Goal: Task Accomplishment & Management: Use online tool/utility

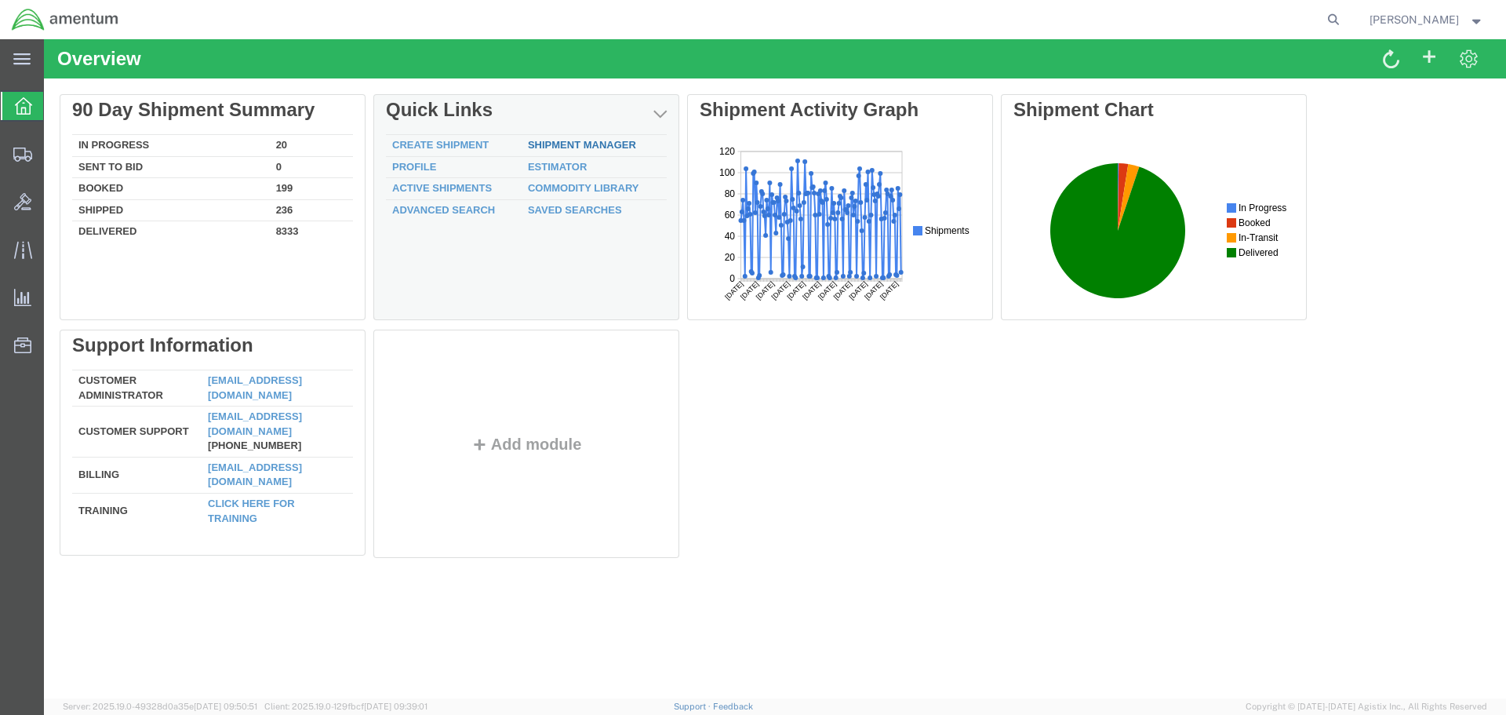
click at [573, 144] on link "Shipment Manager" at bounding box center [582, 145] width 108 height 12
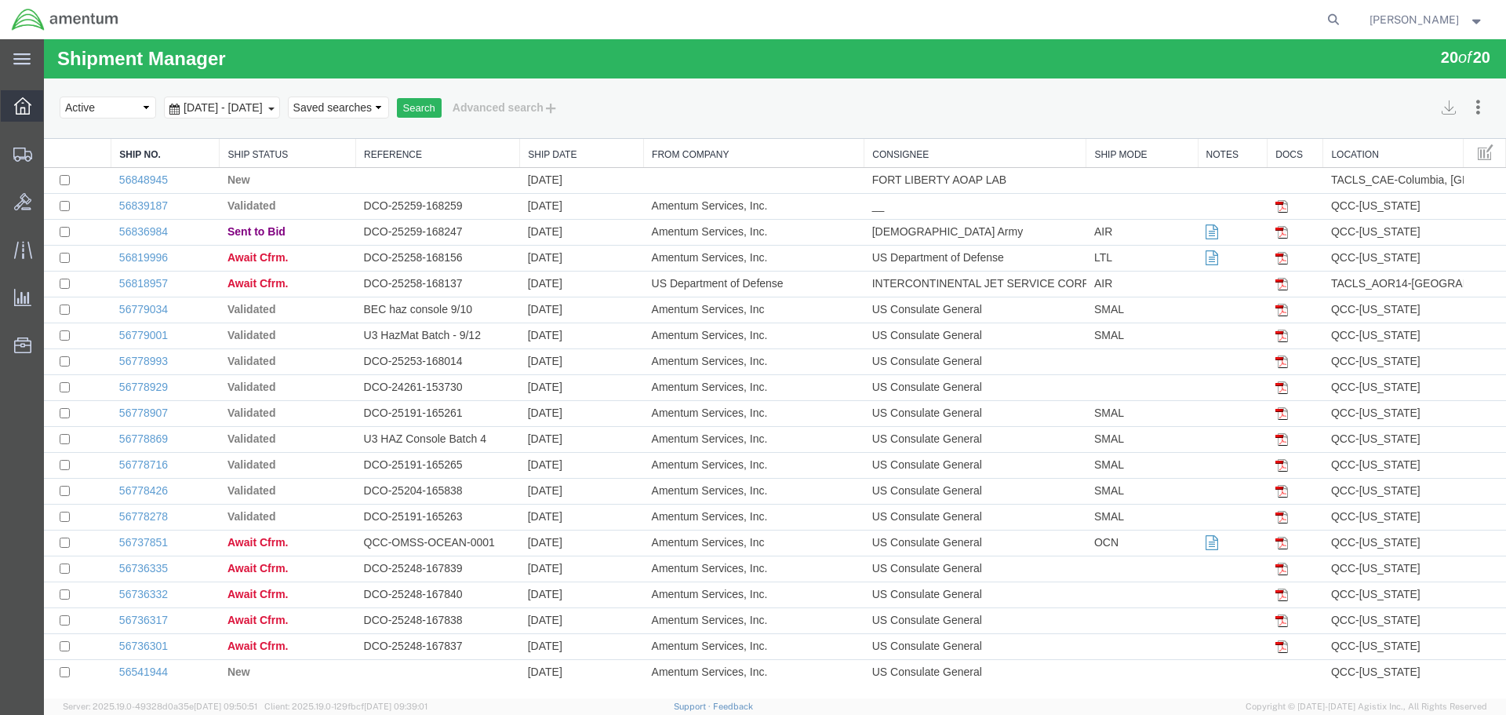
click at [20, 107] on icon at bounding box center [22, 105] width 17 height 17
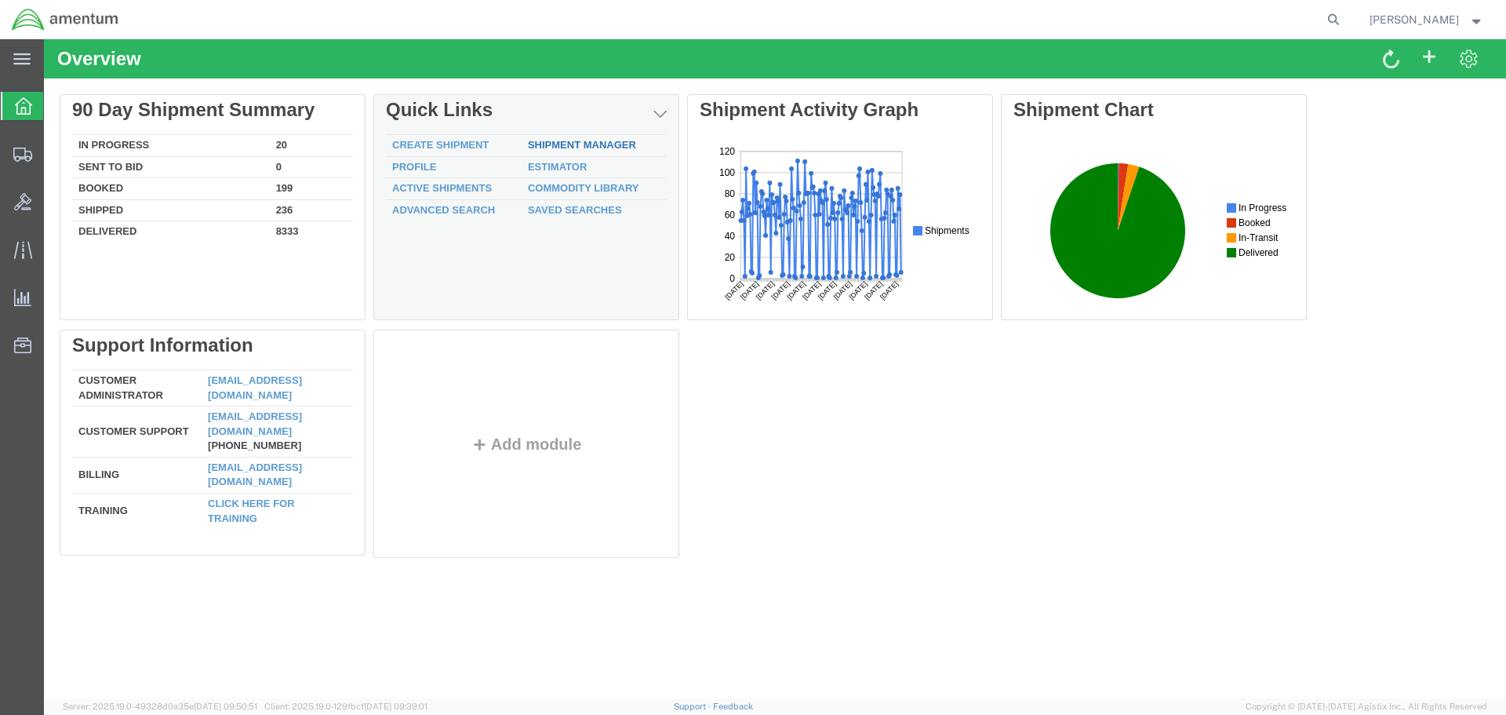
click at [577, 144] on link "Shipment Manager" at bounding box center [582, 145] width 108 height 12
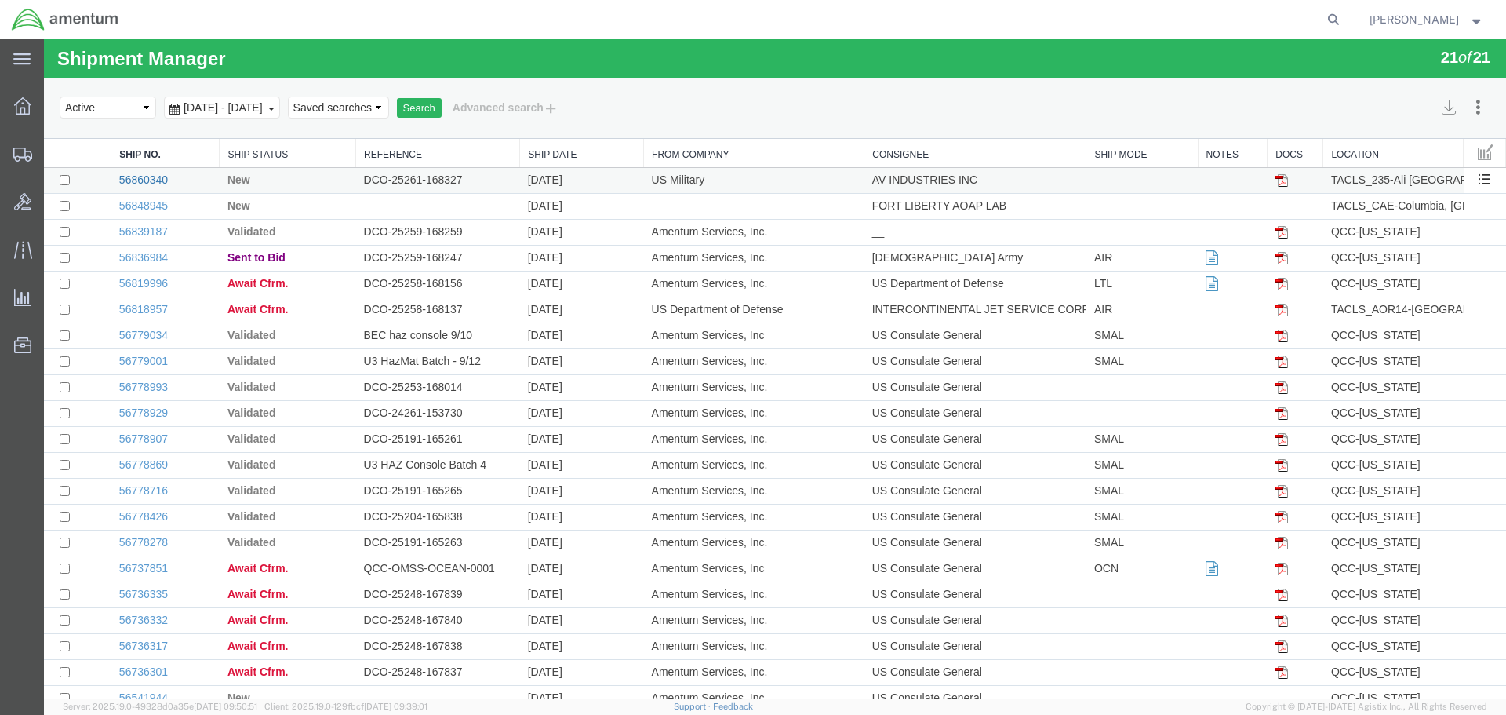
click at [156, 176] on link "56860340" at bounding box center [143, 179] width 49 height 13
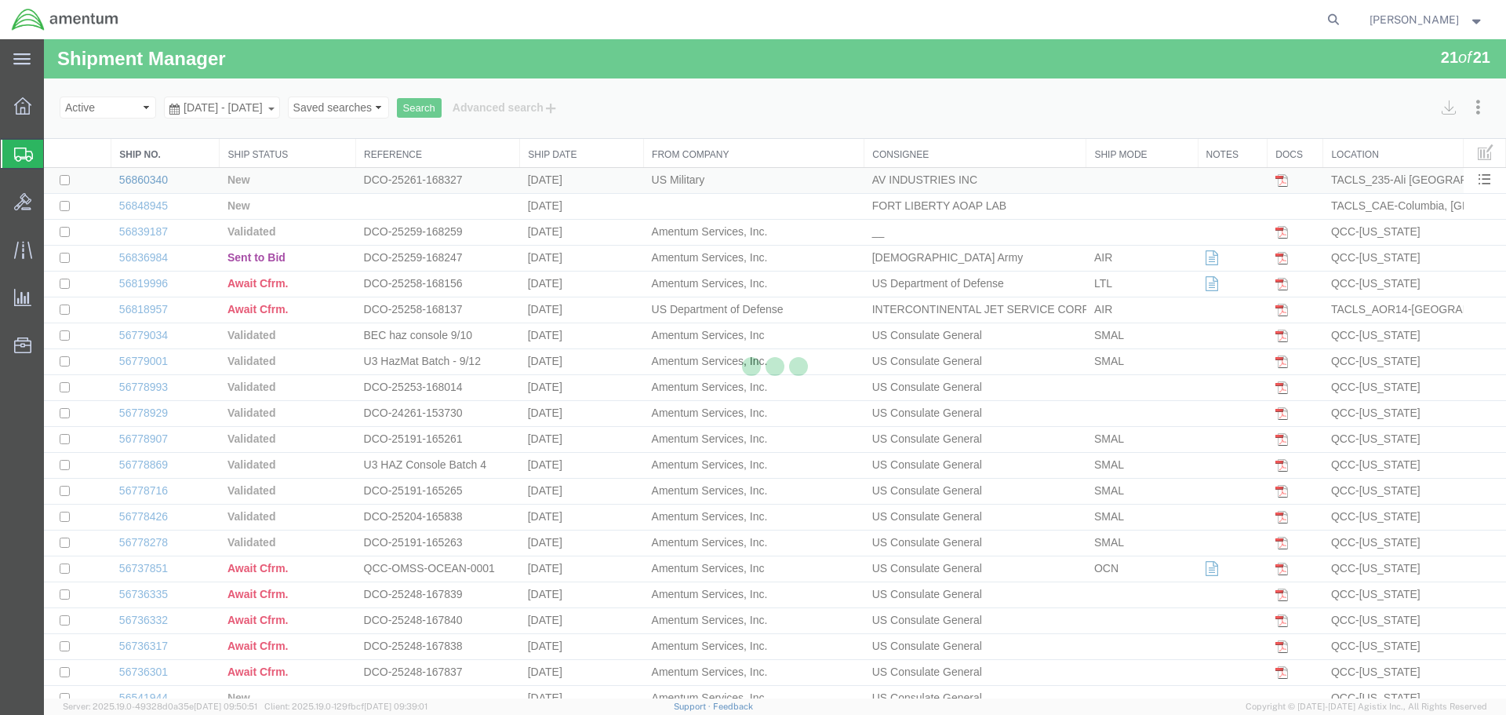
select select "42682"
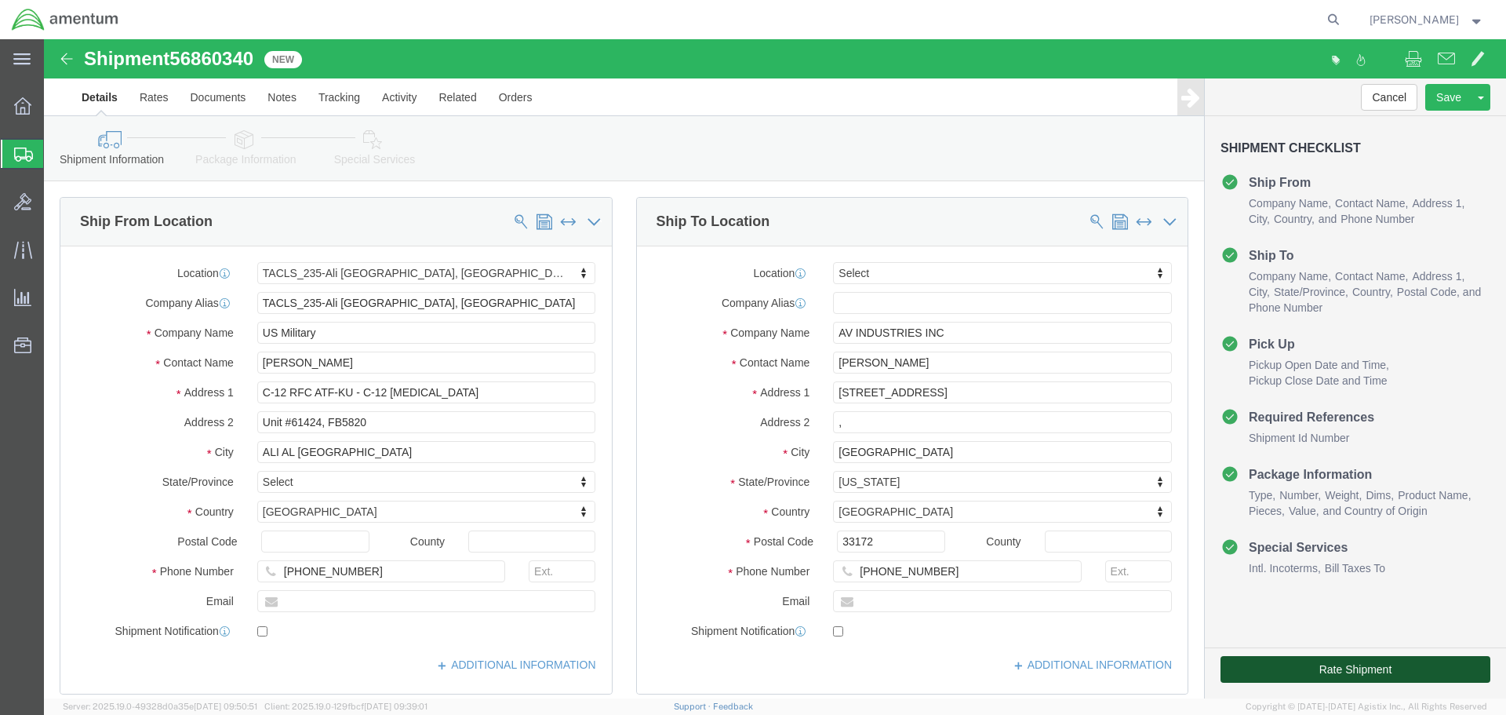
click button "Rate Shipment"
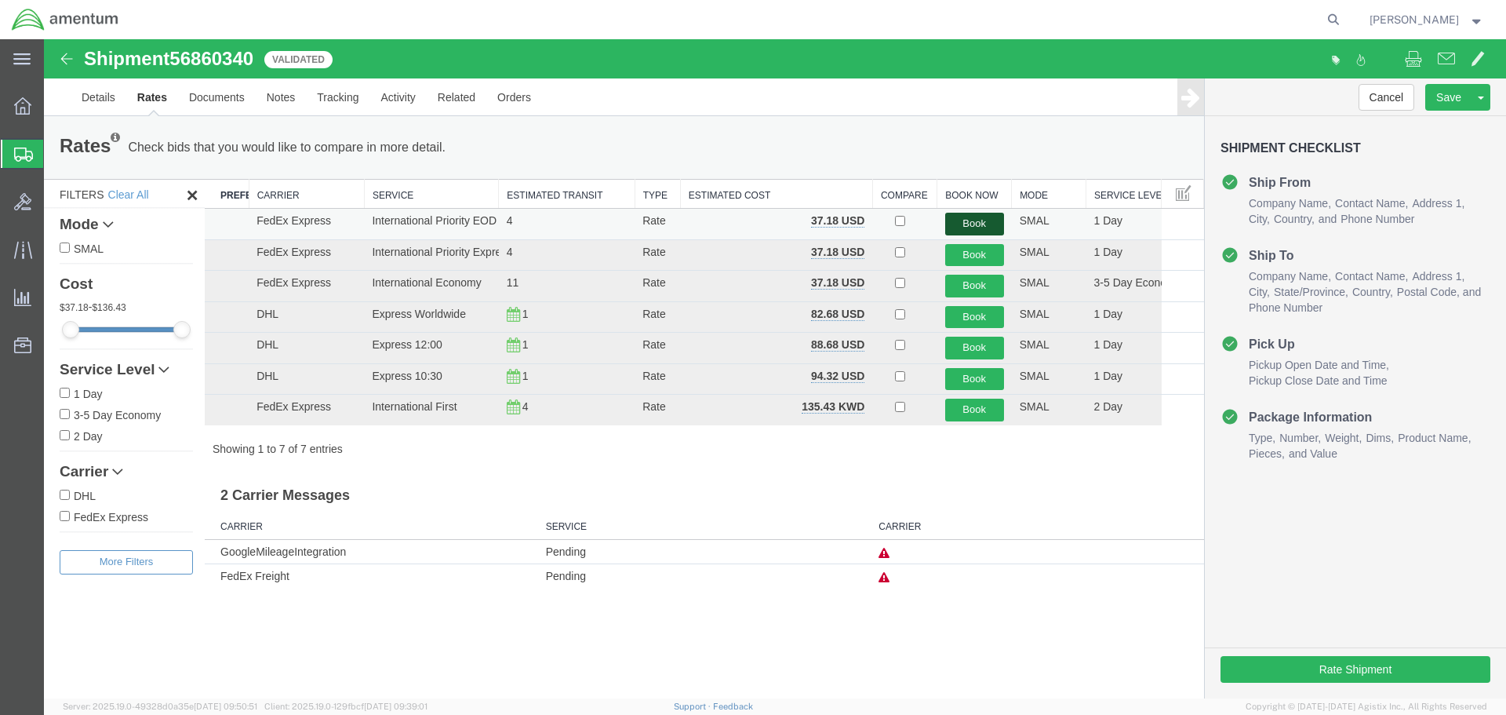
click at [994, 218] on button "Book" at bounding box center [974, 224] width 59 height 23
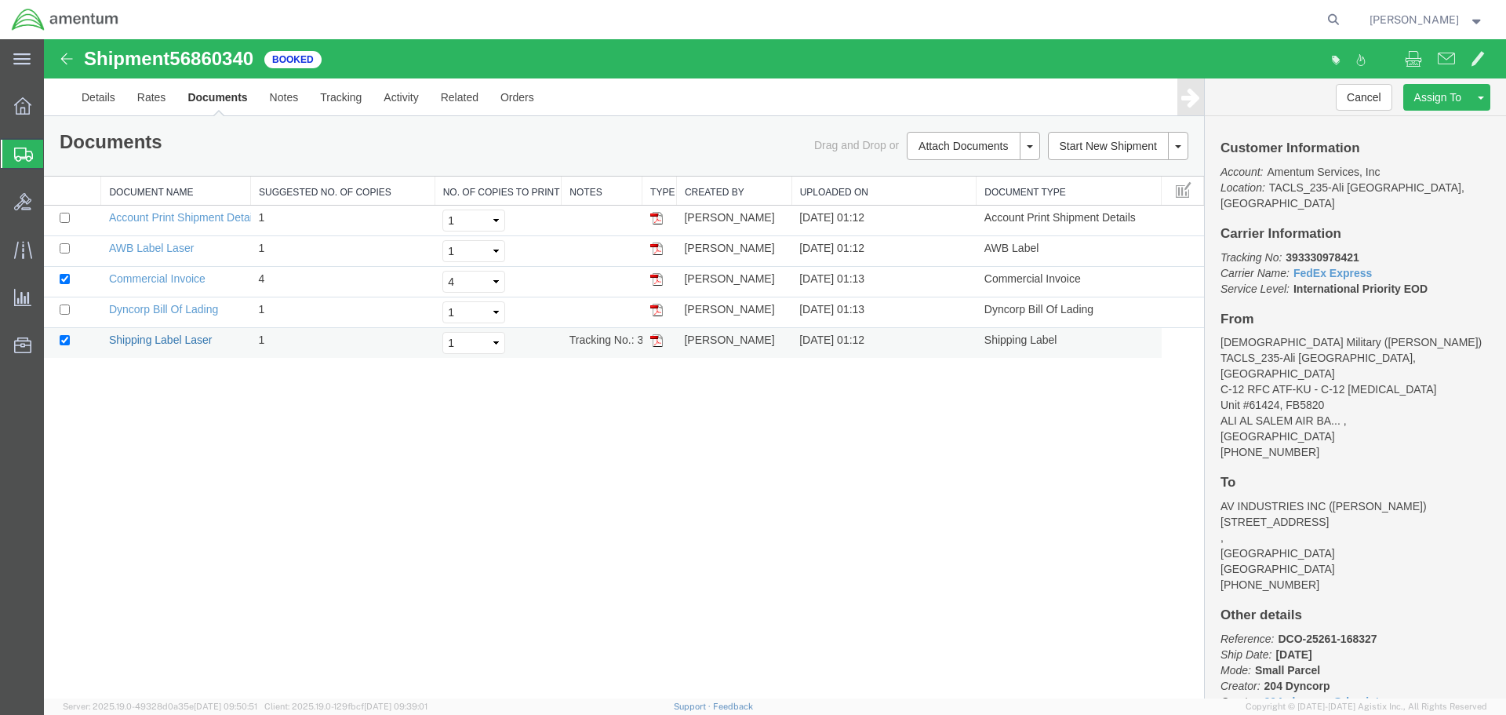
click at [188, 344] on link "Shipping Label Laser" at bounding box center [161, 339] width 104 height 13
click at [27, 108] on icon at bounding box center [22, 105] width 17 height 17
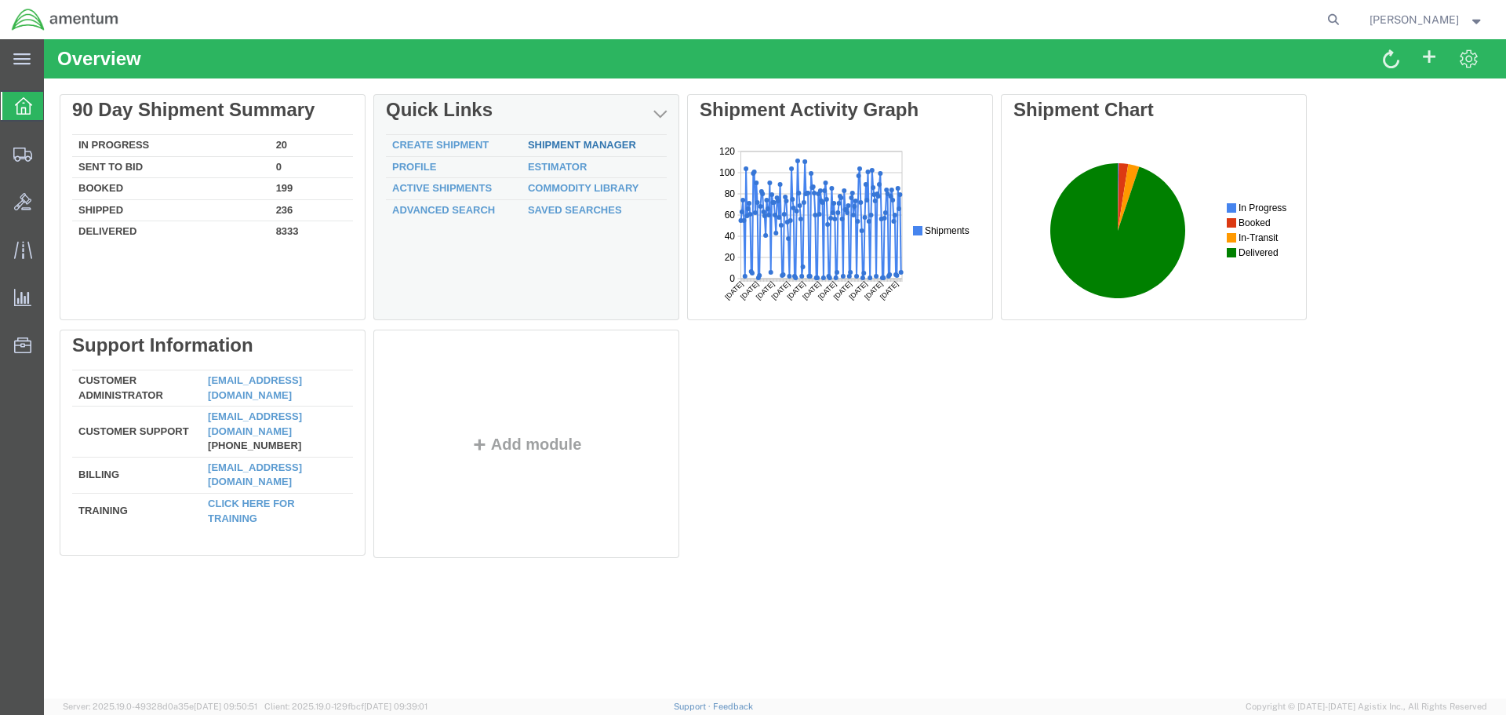
click at [570, 144] on link "Shipment Manager" at bounding box center [582, 145] width 108 height 12
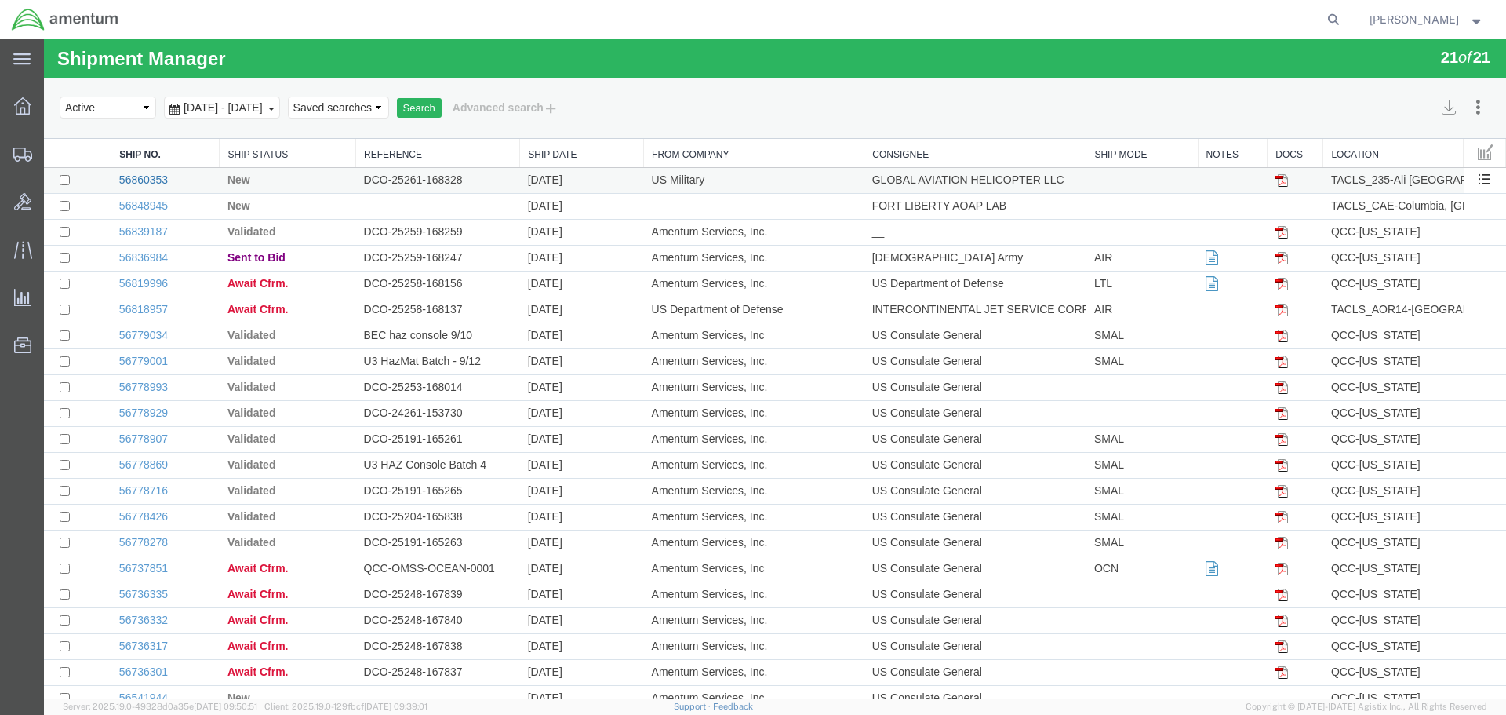
click at [152, 182] on link "56860353" at bounding box center [143, 179] width 49 height 13
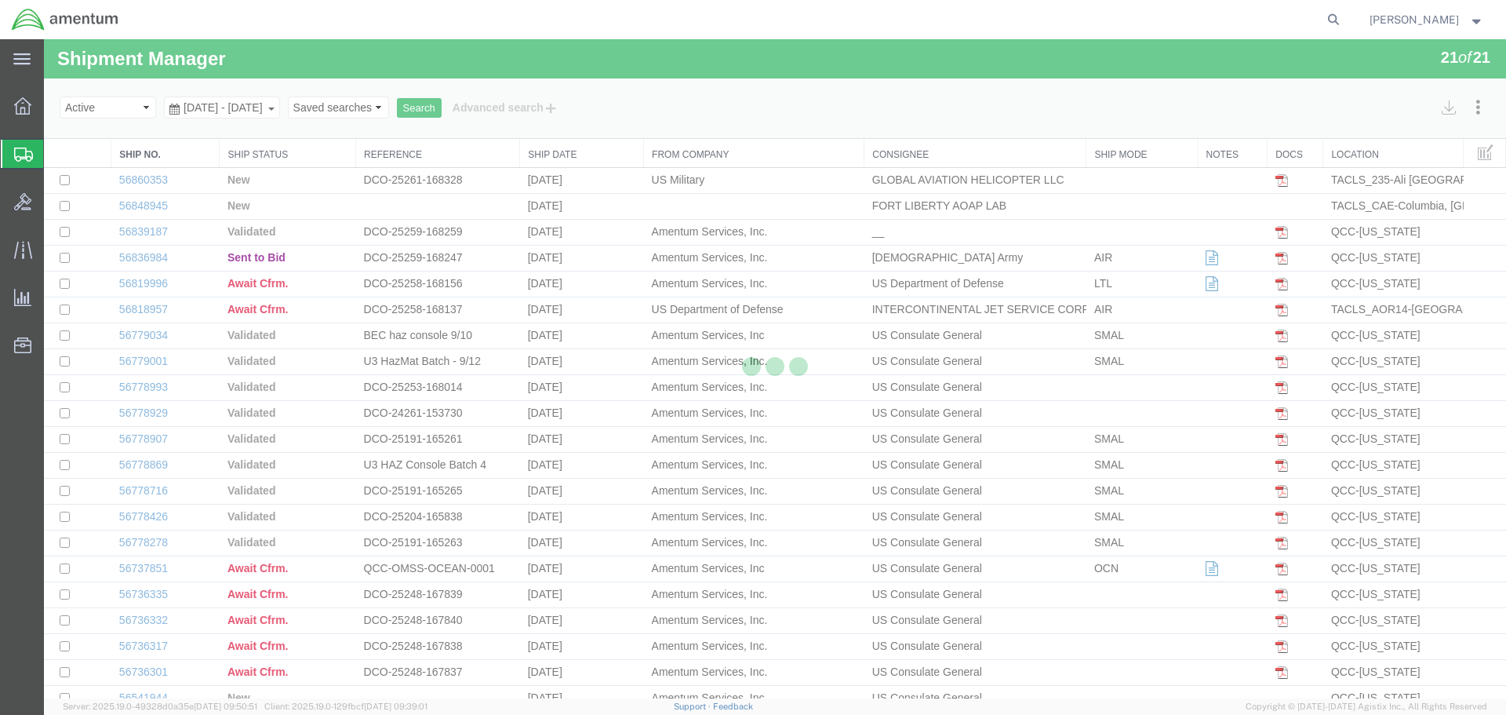
select select "42682"
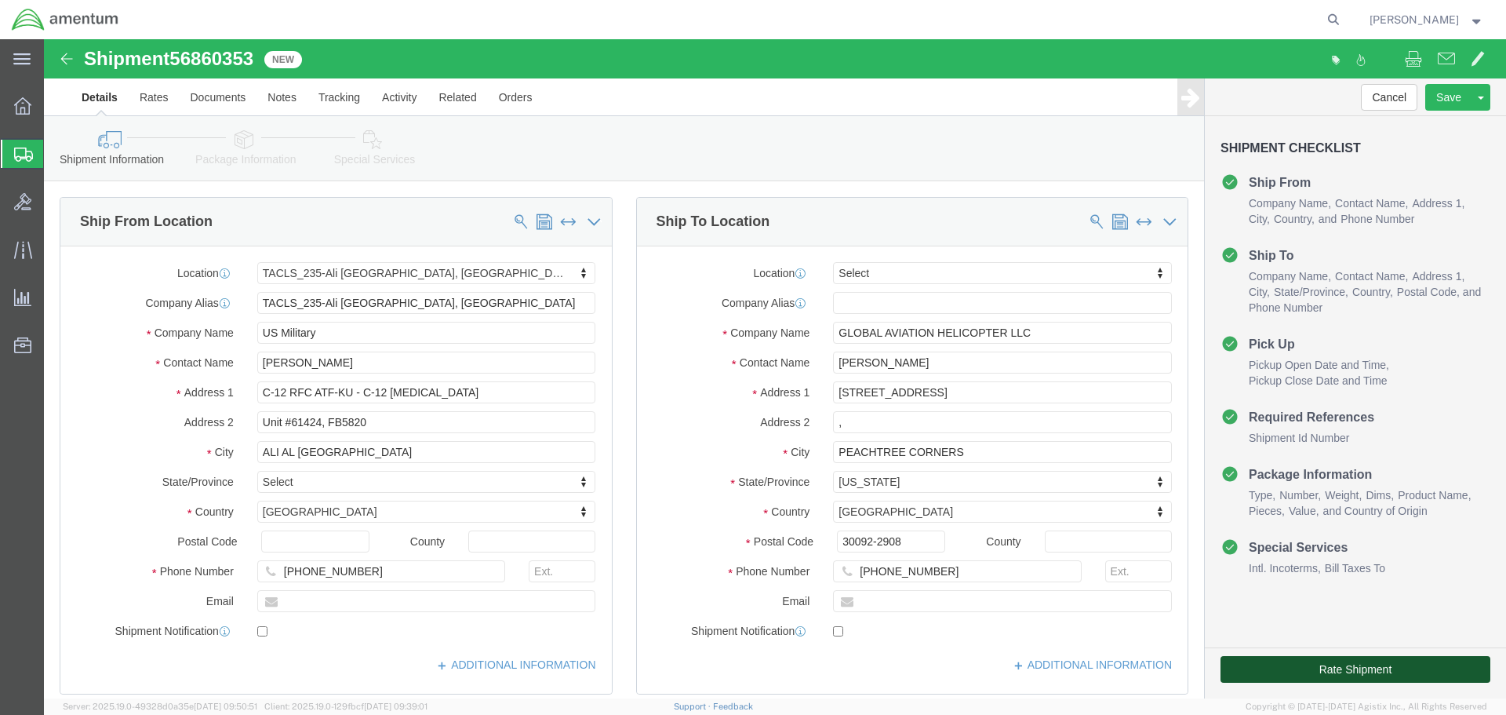
click button "Rate Shipment"
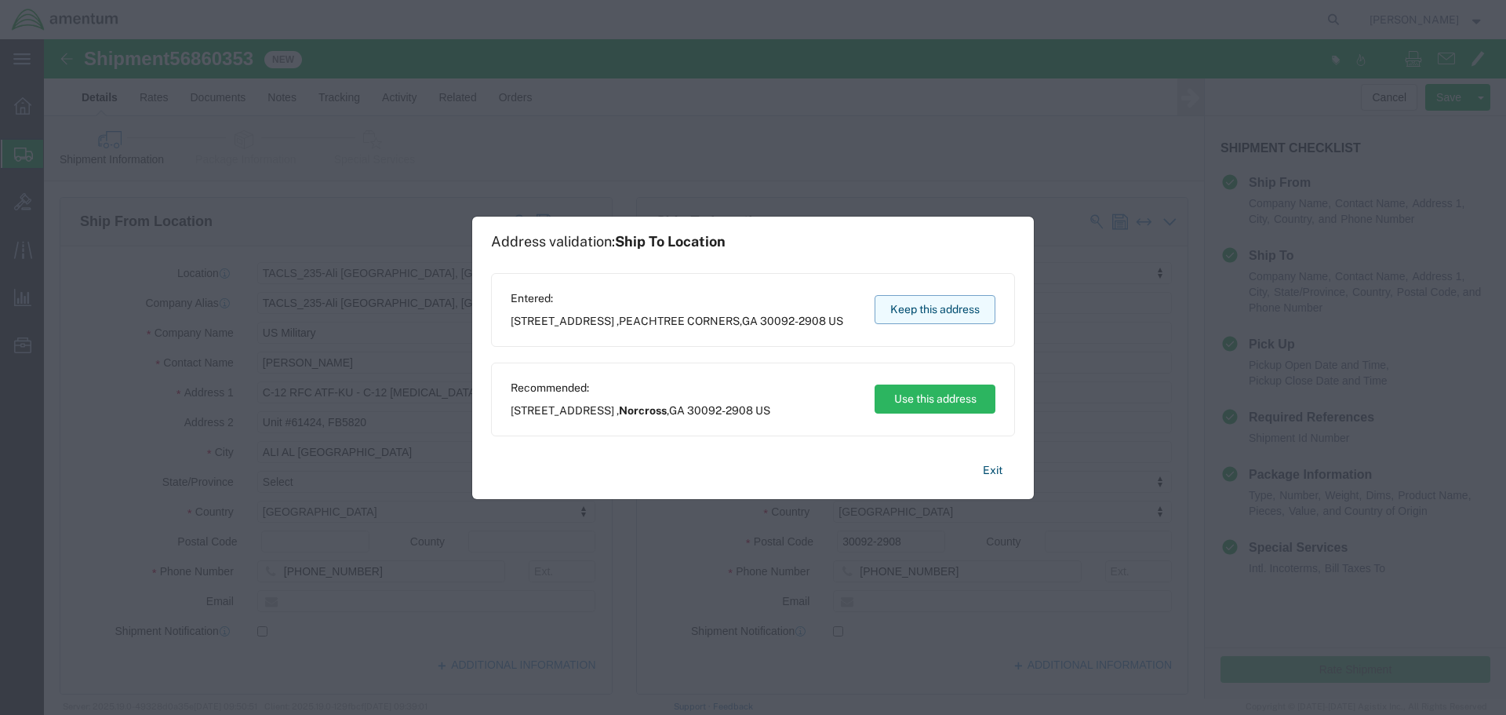
click at [923, 315] on button "Keep this address" at bounding box center [935, 309] width 121 height 29
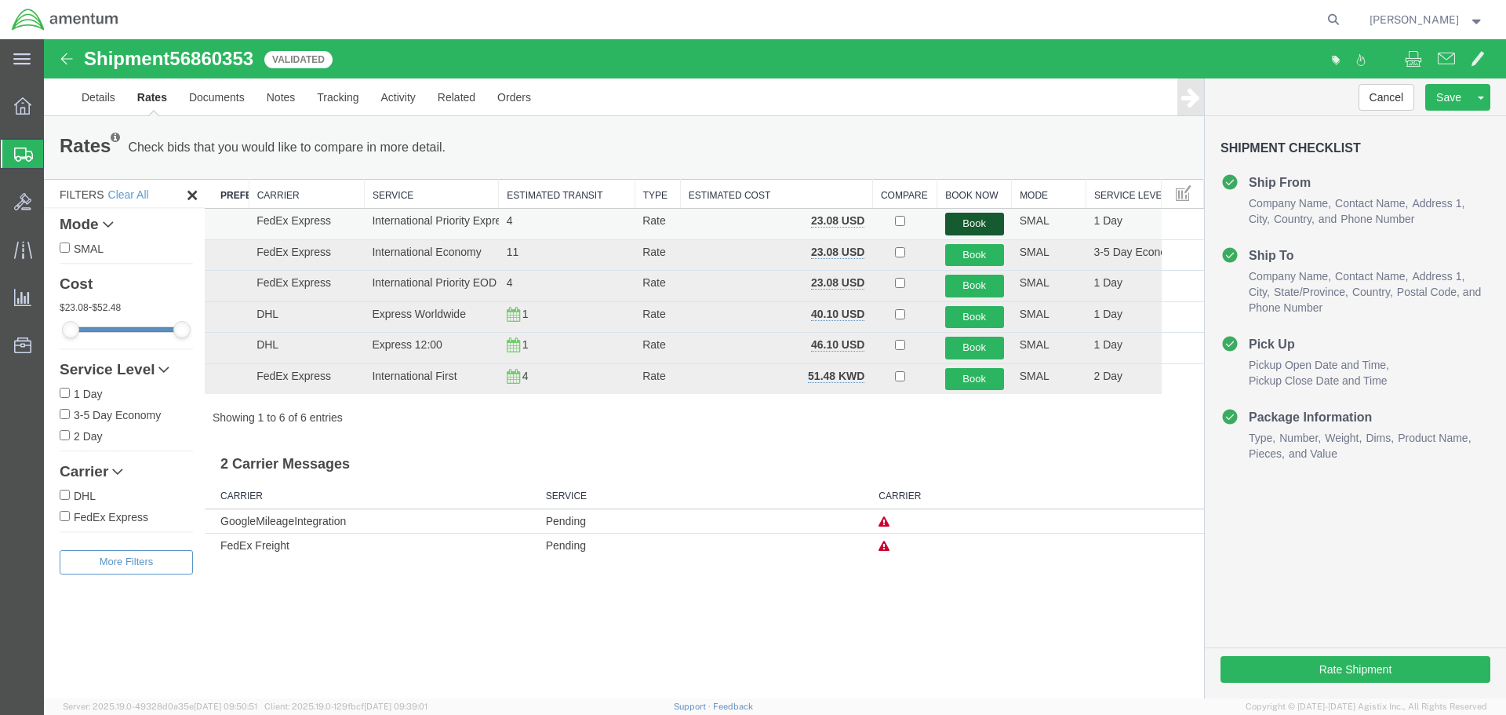
click at [966, 224] on button "Book" at bounding box center [974, 224] width 59 height 23
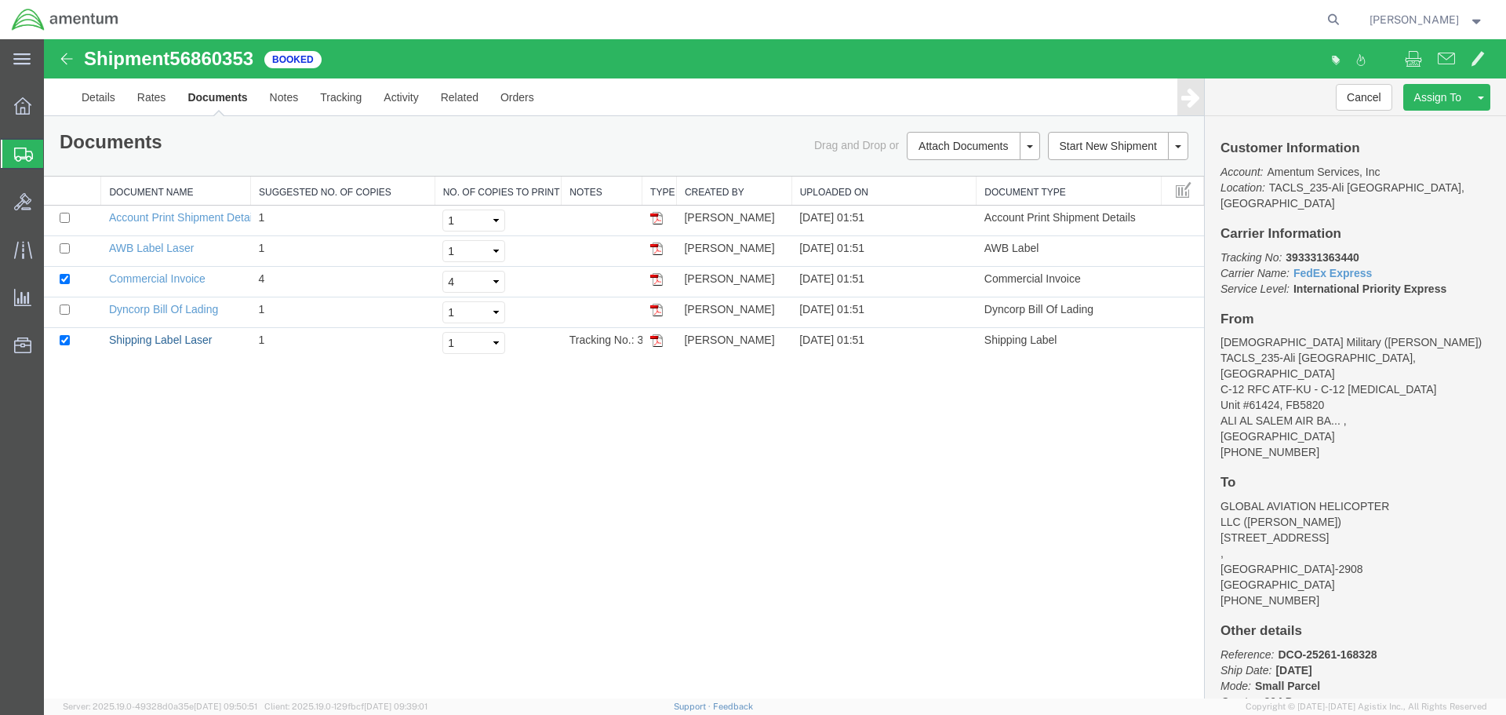
drag, startPoint x: 155, startPoint y: 337, endPoint x: 386, endPoint y: 150, distance: 297.9
click at [155, 337] on link "Shipping Label Laser" at bounding box center [161, 339] width 104 height 13
click at [27, 110] on icon at bounding box center [22, 105] width 17 height 17
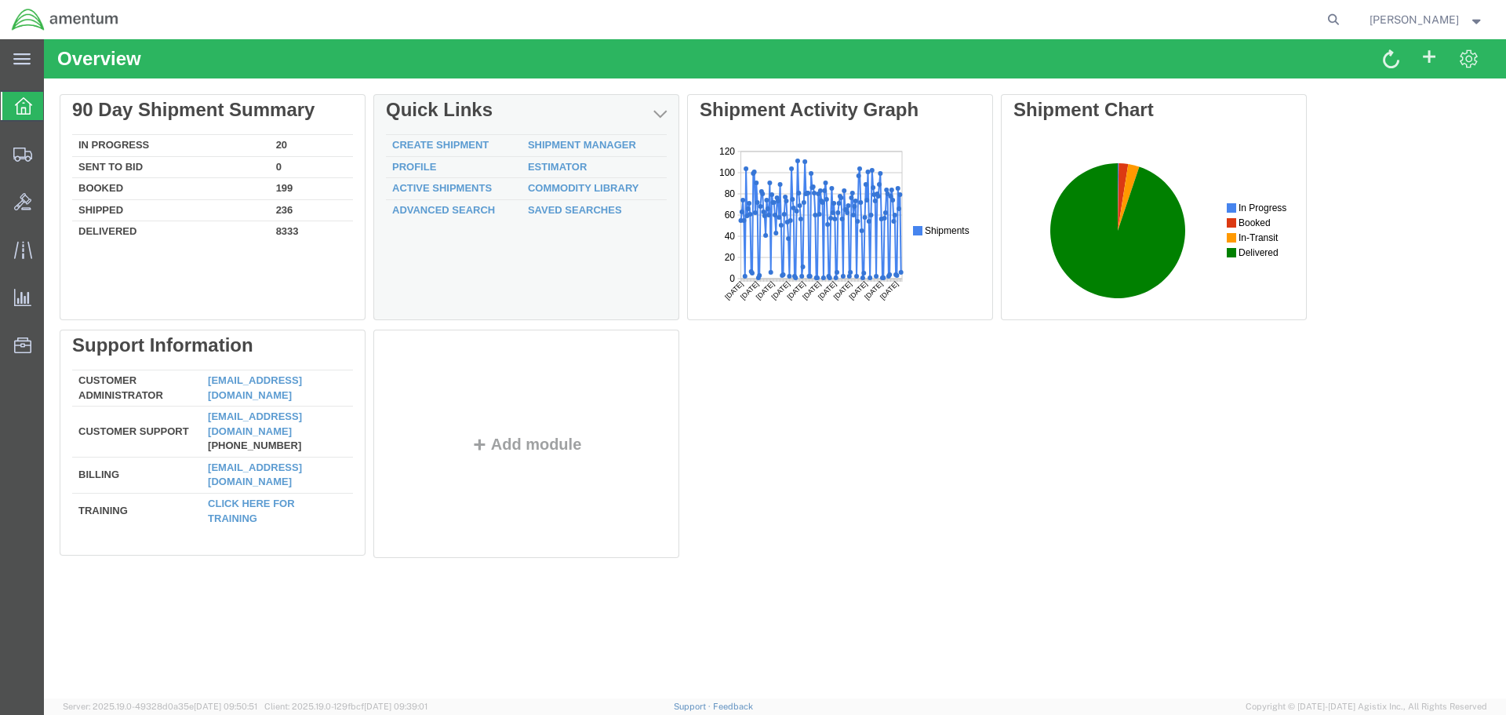
click at [561, 138] on td "Shipment Manager" at bounding box center [594, 146] width 145 height 22
click at [559, 140] on link "Shipment Manager" at bounding box center [582, 145] width 108 height 12
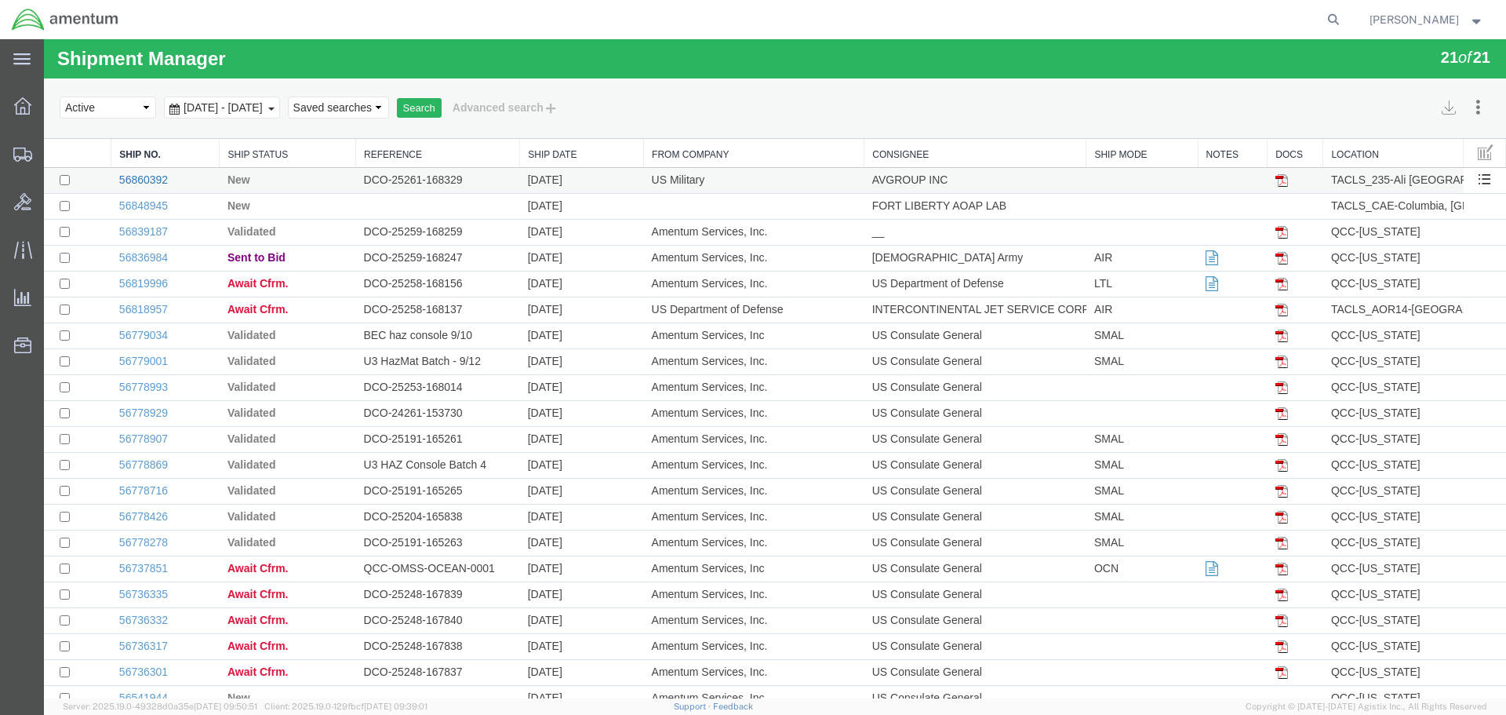
click at [134, 184] on link "56860392" at bounding box center [143, 179] width 49 height 13
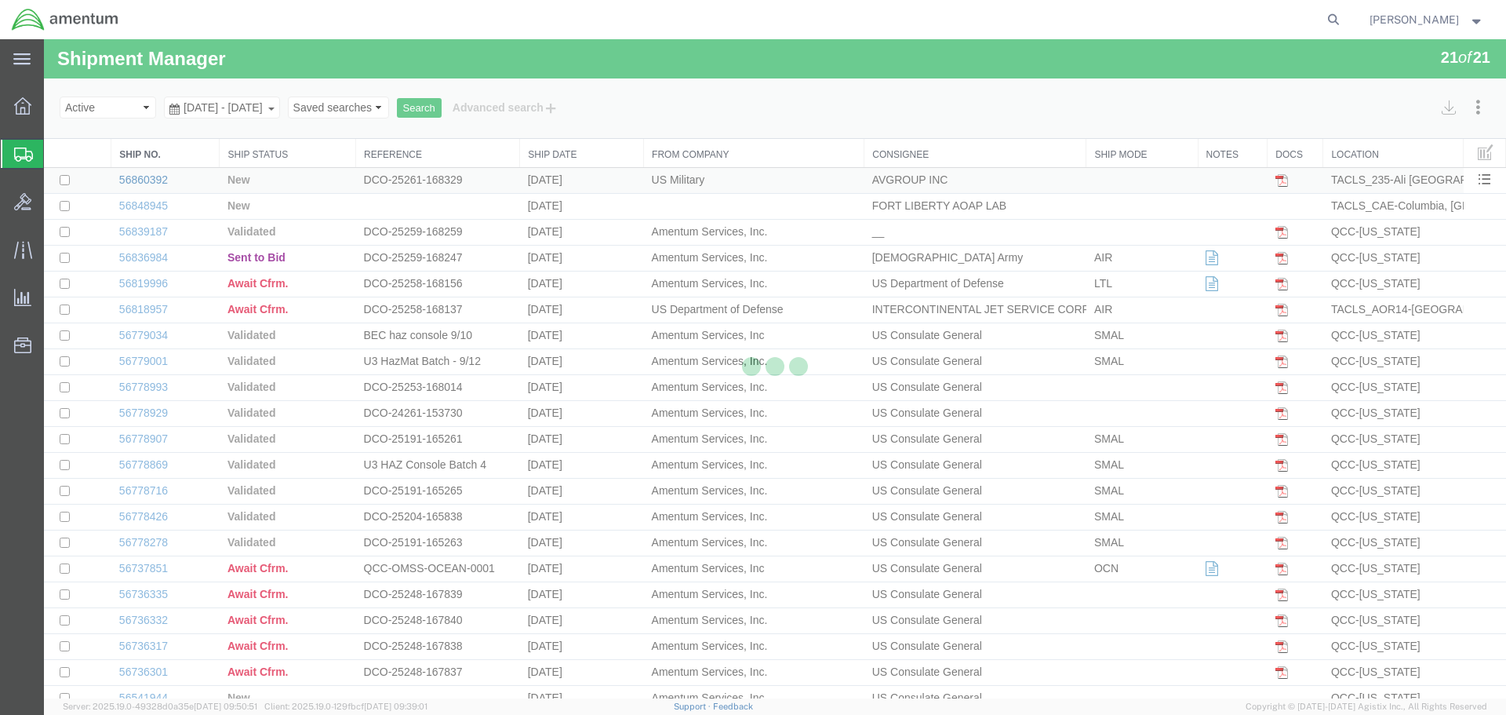
select select "42682"
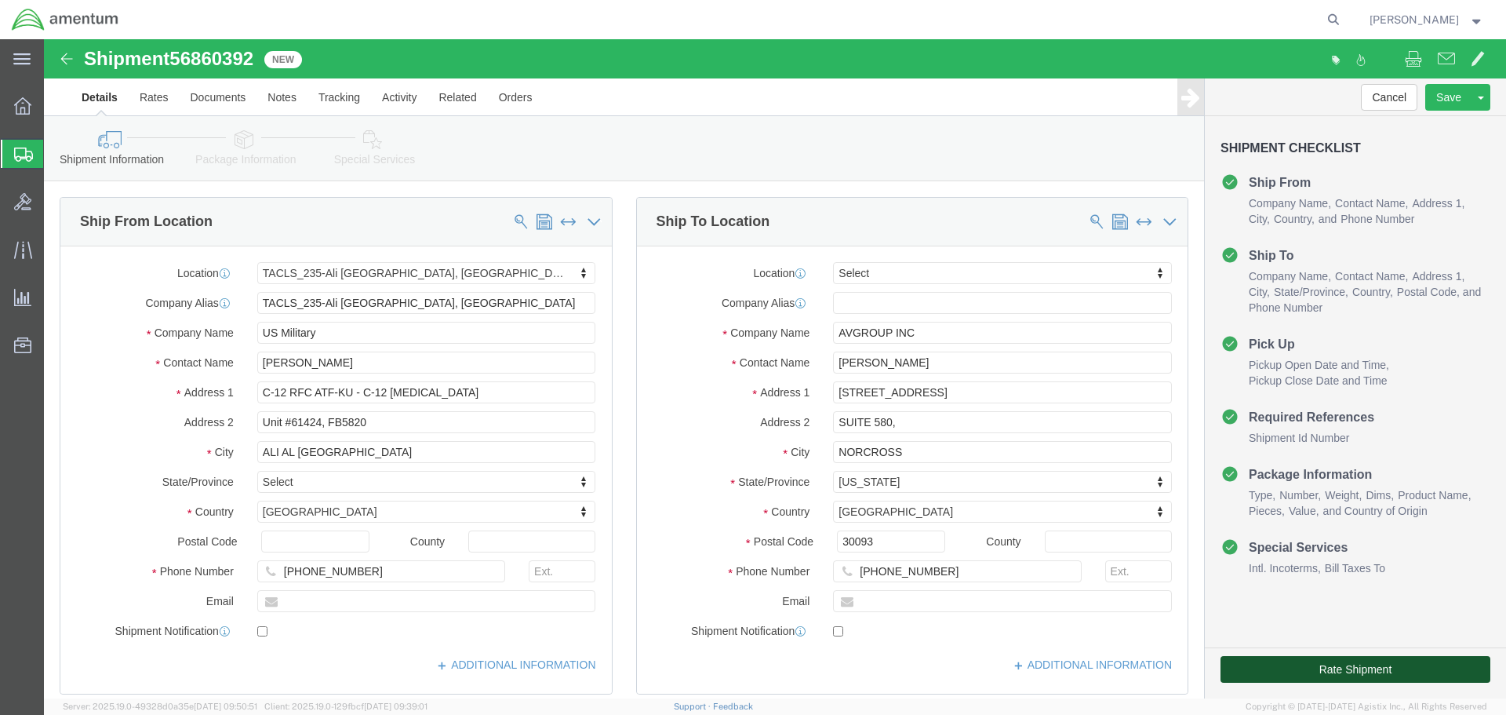
click button "Rate Shipment"
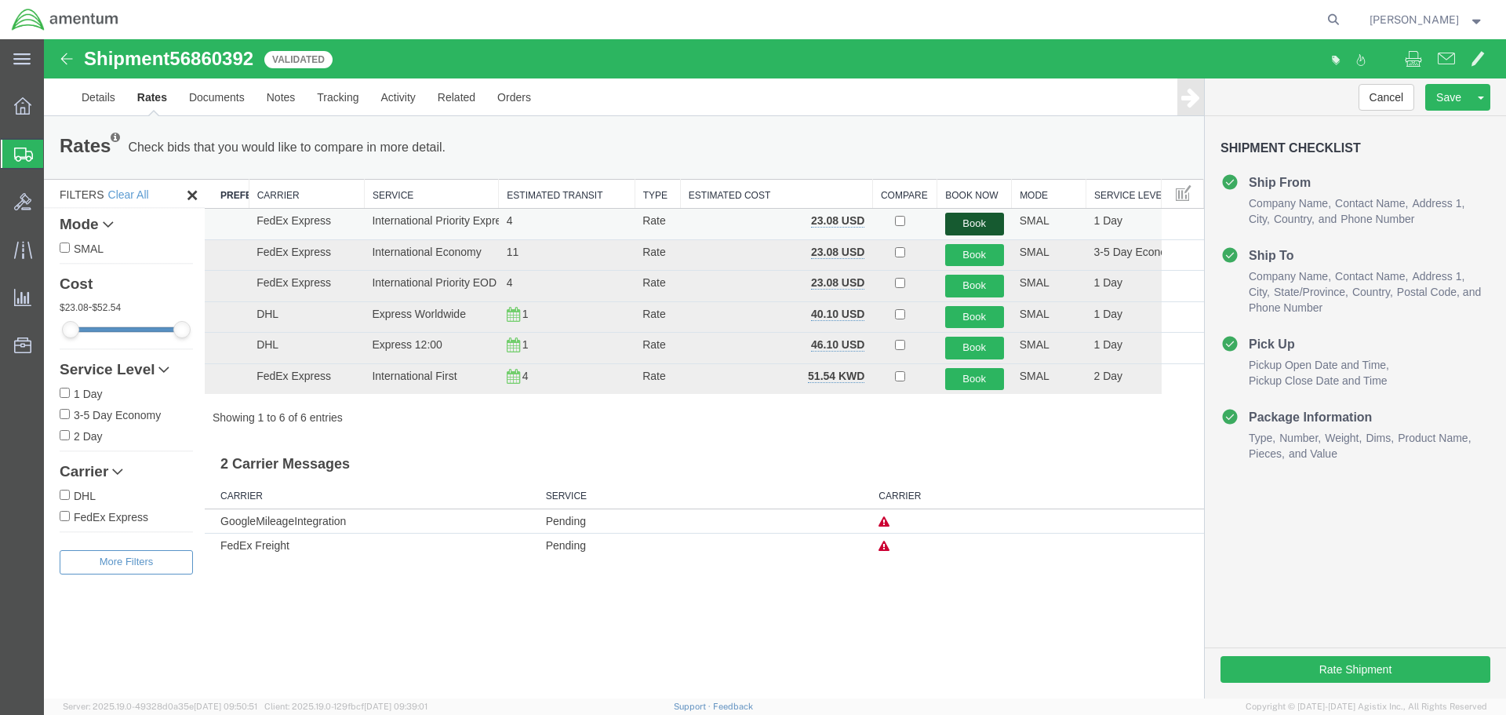
click at [971, 222] on button "Book" at bounding box center [974, 224] width 59 height 23
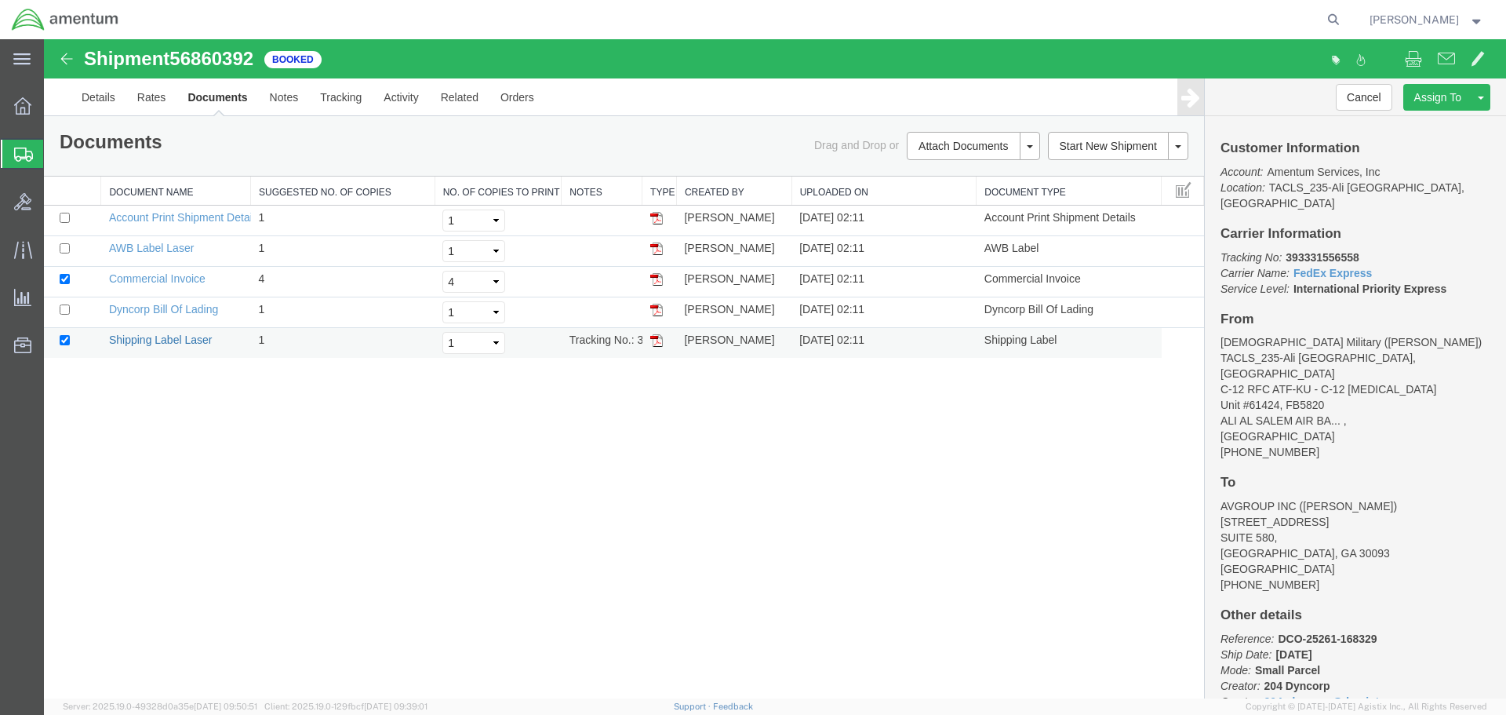
click at [162, 340] on link "Shipping Label Laser" at bounding box center [161, 339] width 104 height 13
